Goal: Information Seeking & Learning: Find specific fact

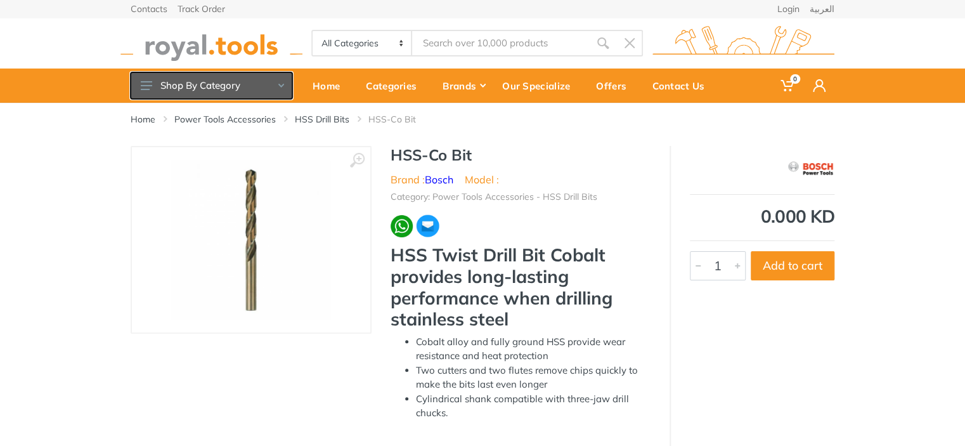
click at [284, 83] on button "Shop By Category" at bounding box center [212, 85] width 162 height 27
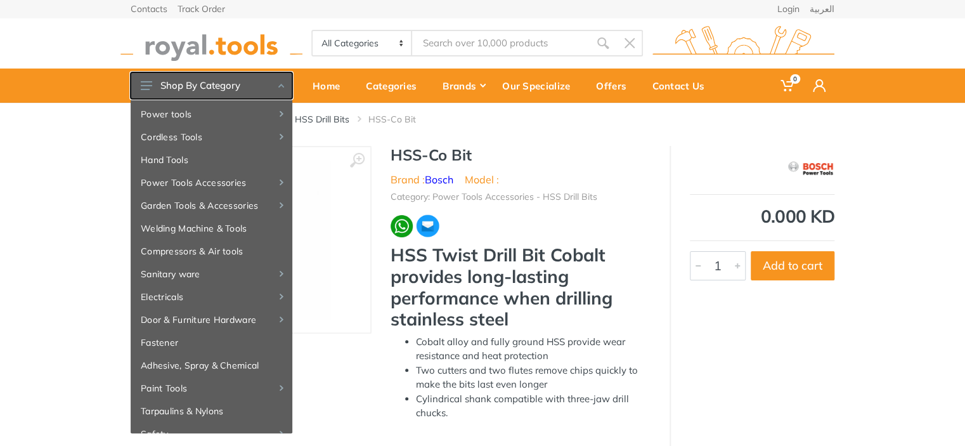
click at [278, 85] on button "Shop By Category" at bounding box center [212, 85] width 162 height 27
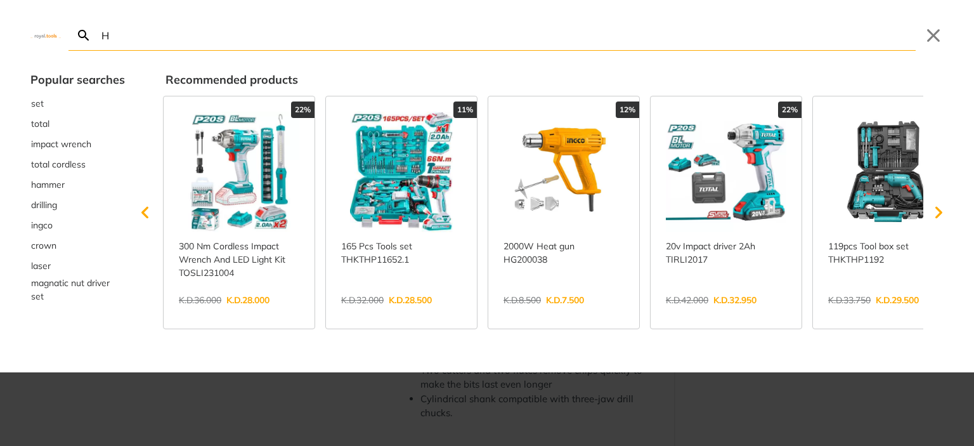
type input "H"
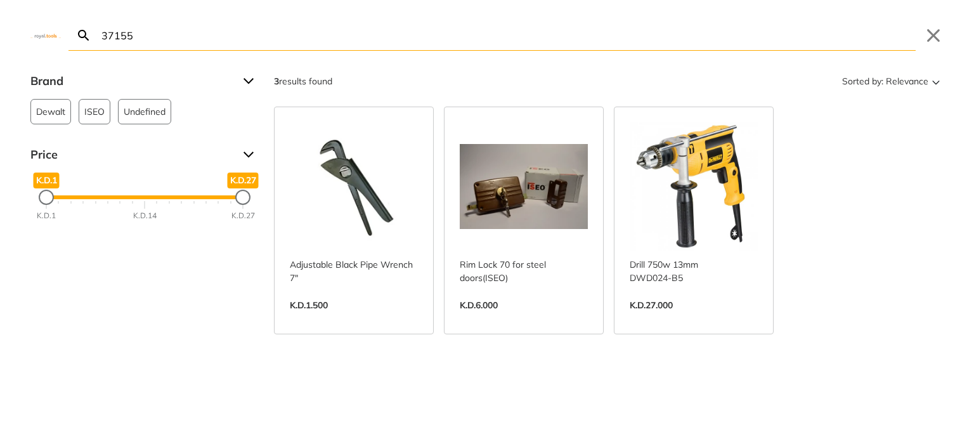
click at [100, 37] on input "37155" at bounding box center [507, 35] width 817 height 30
click at [132, 46] on input "37155" at bounding box center [507, 35] width 817 height 30
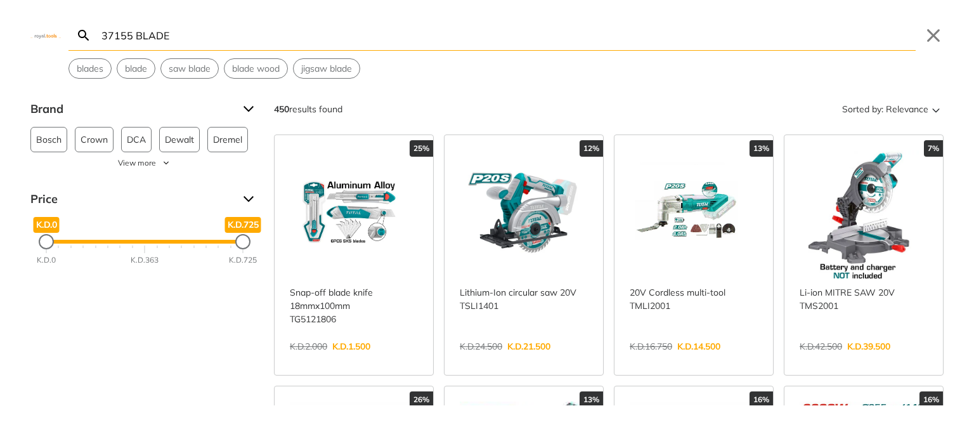
type input "37155 BLADE"
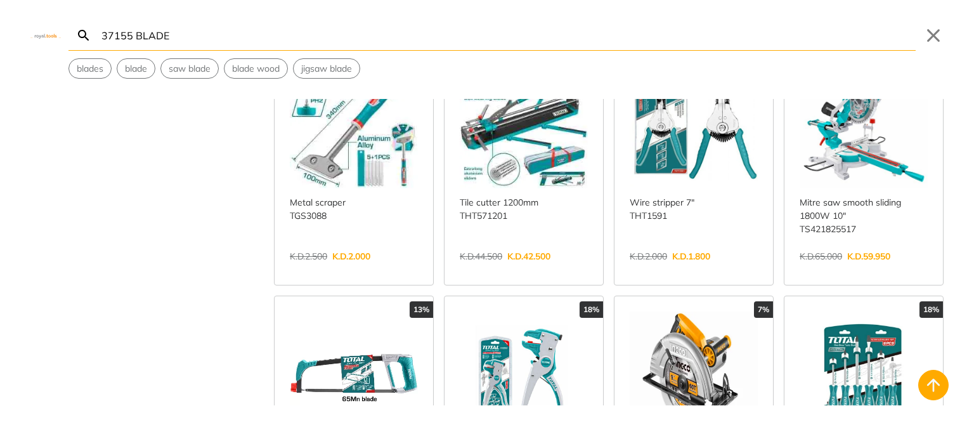
scroll to position [634, 0]
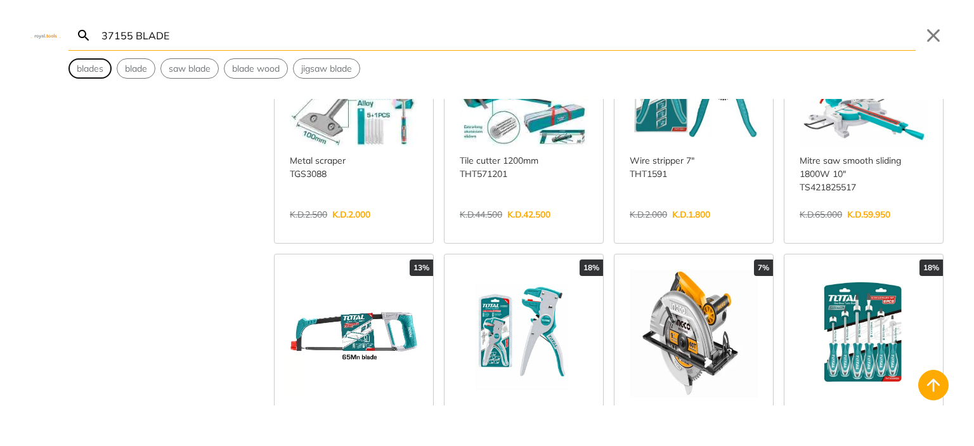
click at [92, 70] on span "blades" at bounding box center [90, 68] width 27 height 13
click at [89, 63] on span "blades" at bounding box center [90, 68] width 27 height 13
